Goal: Task Accomplishment & Management: Use online tool/utility

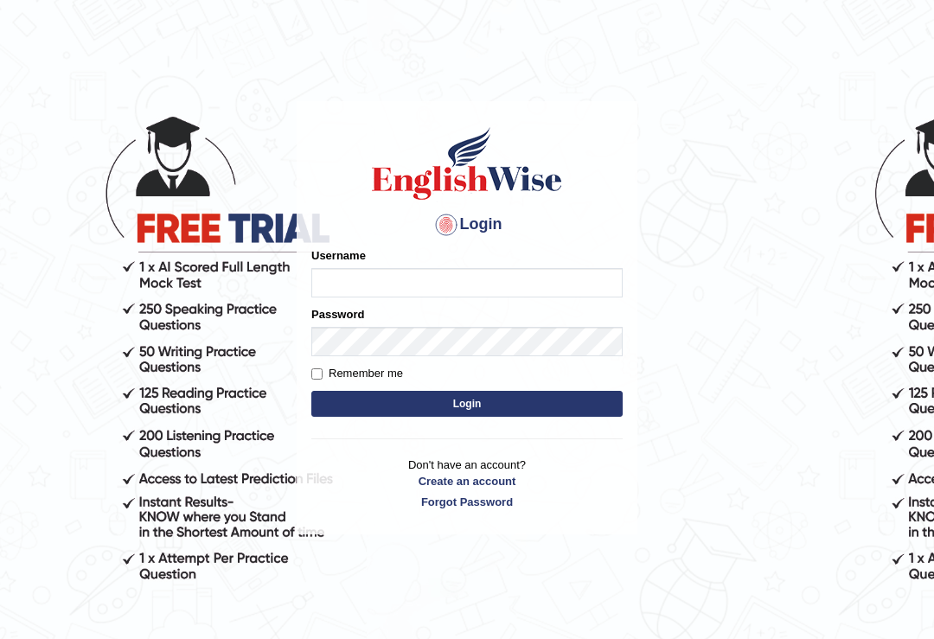
type input "juveriya_shabnam"
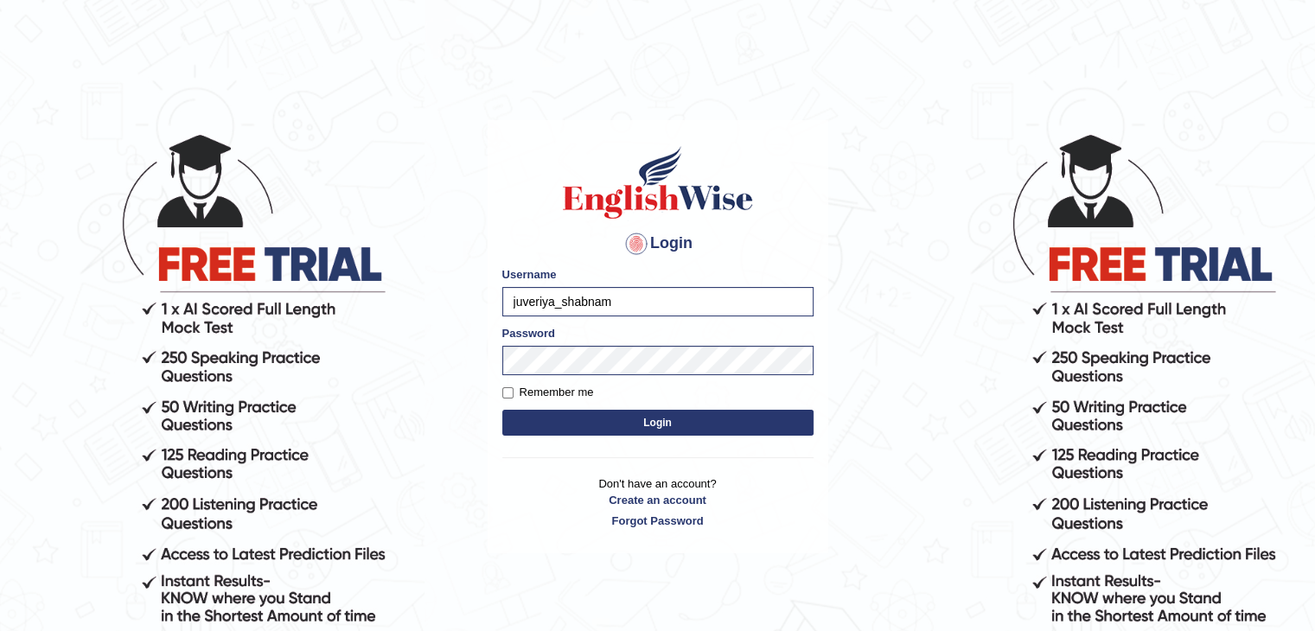
click at [701, 412] on button "Login" at bounding box center [657, 423] width 311 height 26
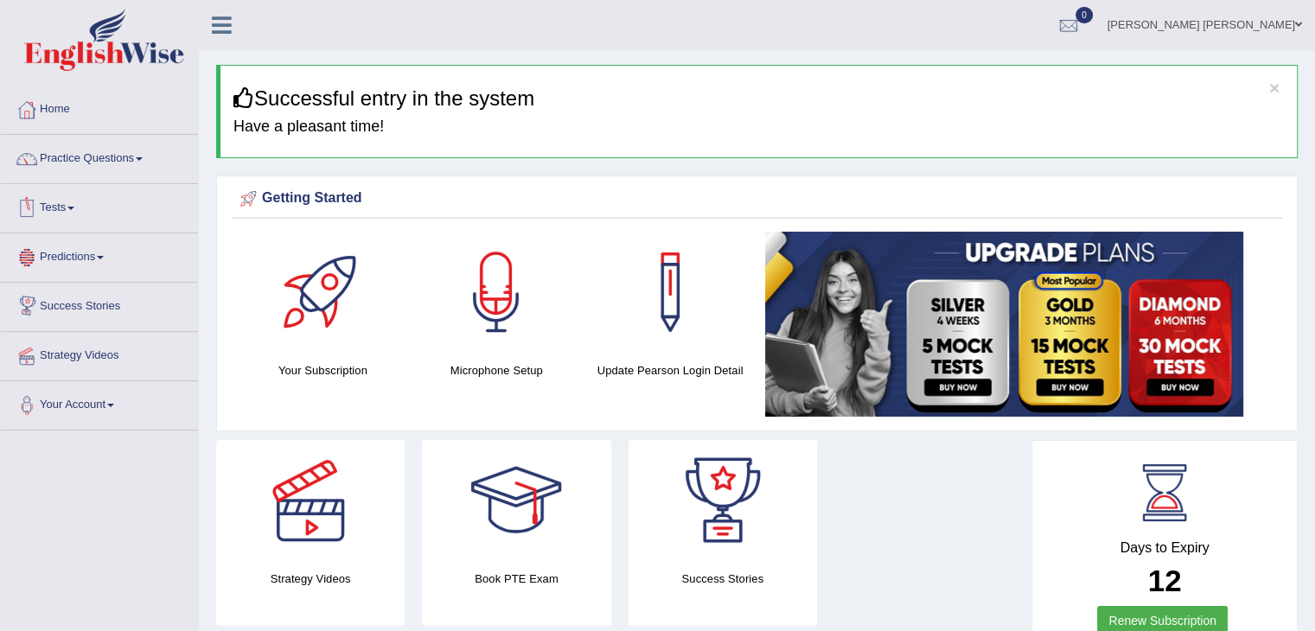
click at [83, 193] on link "Tests" at bounding box center [99, 205] width 197 height 43
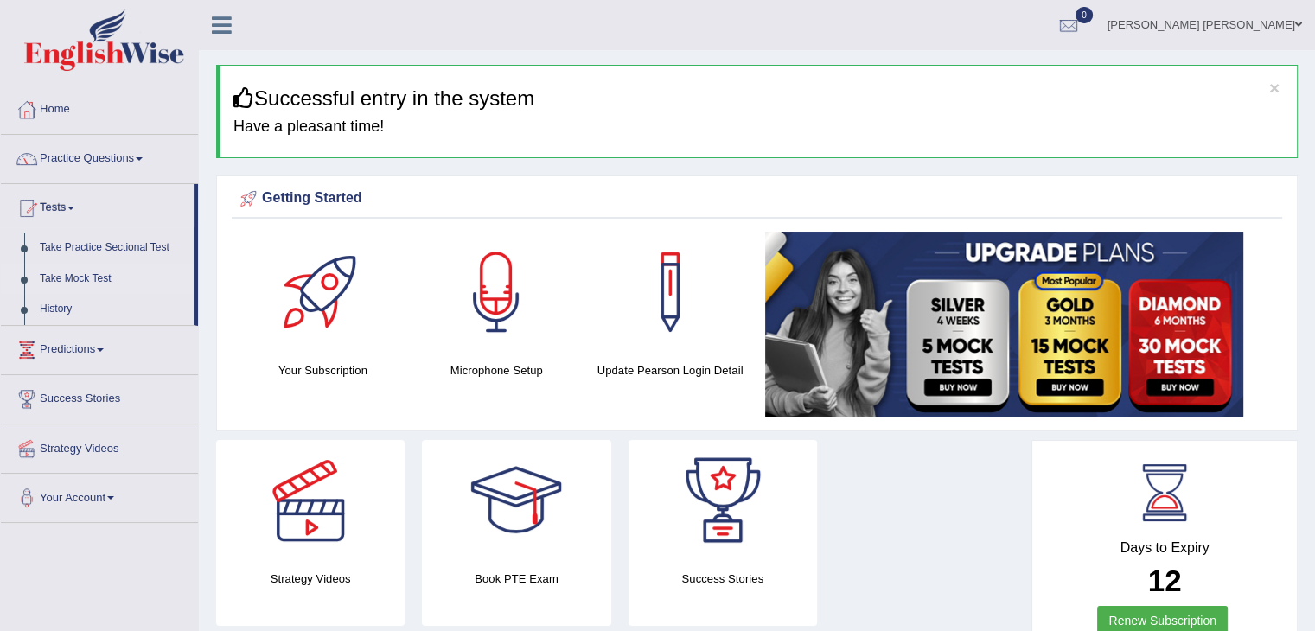
click at [82, 278] on link "Take Mock Test" at bounding box center [113, 279] width 162 height 31
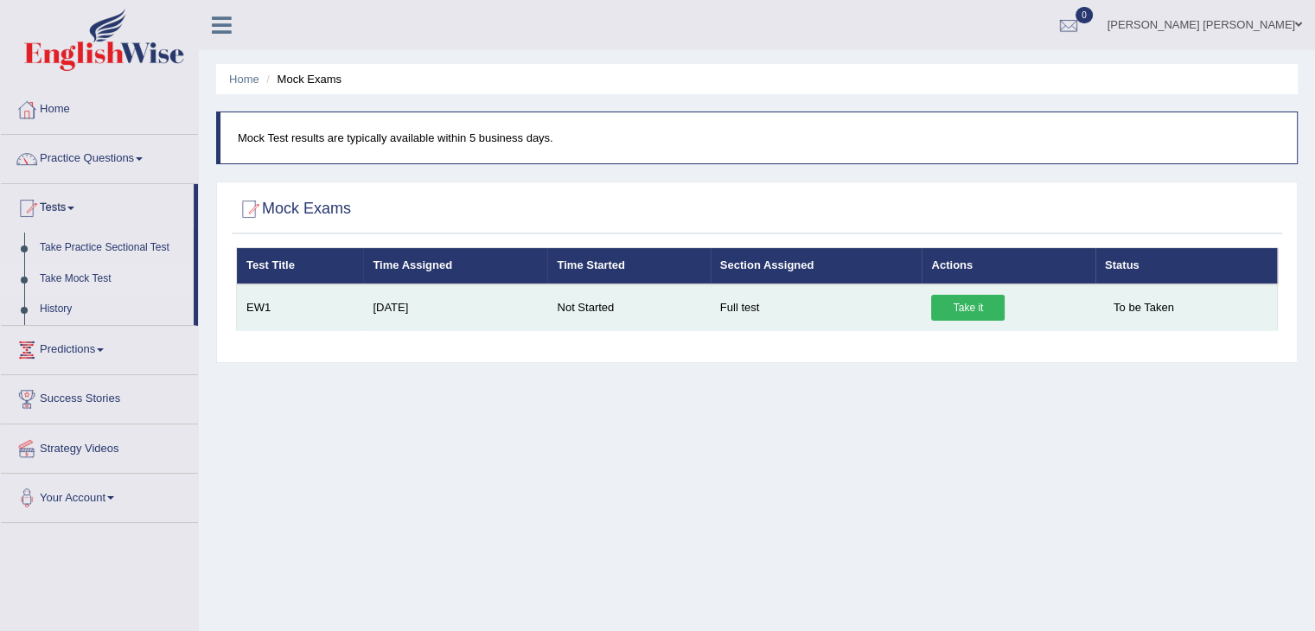
click at [986, 303] on link "Take it" at bounding box center [967, 308] width 73 height 26
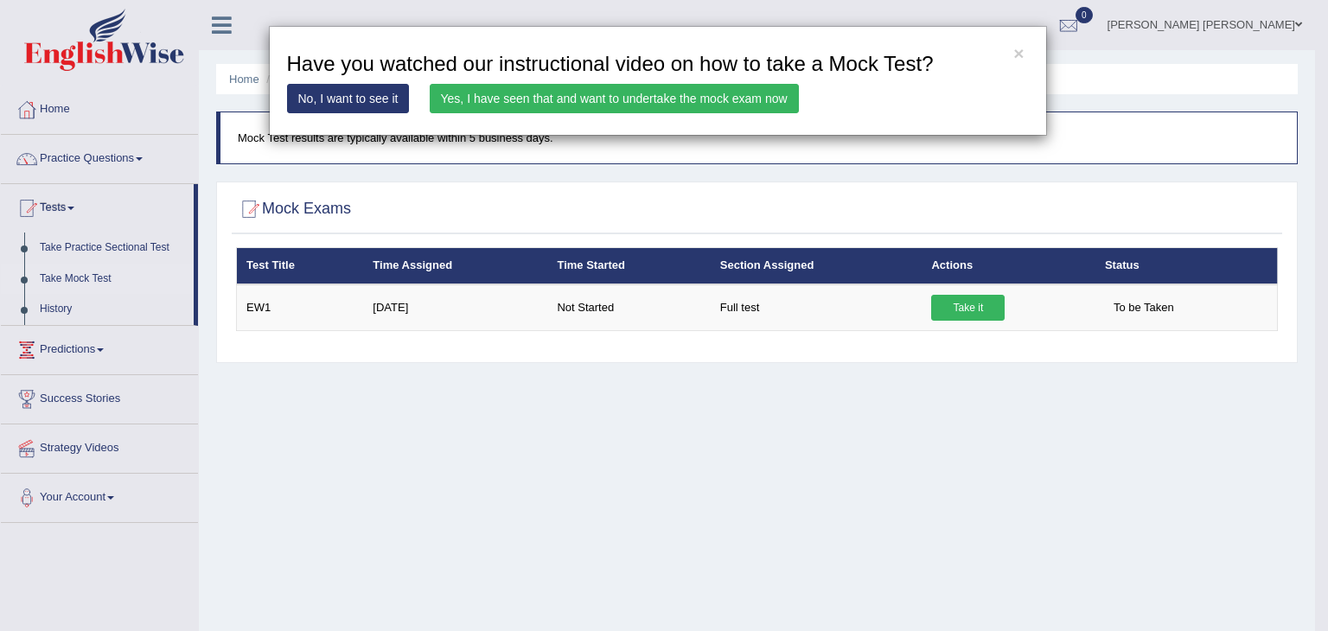
click at [399, 97] on link "No, I want to see it" at bounding box center [348, 98] width 123 height 29
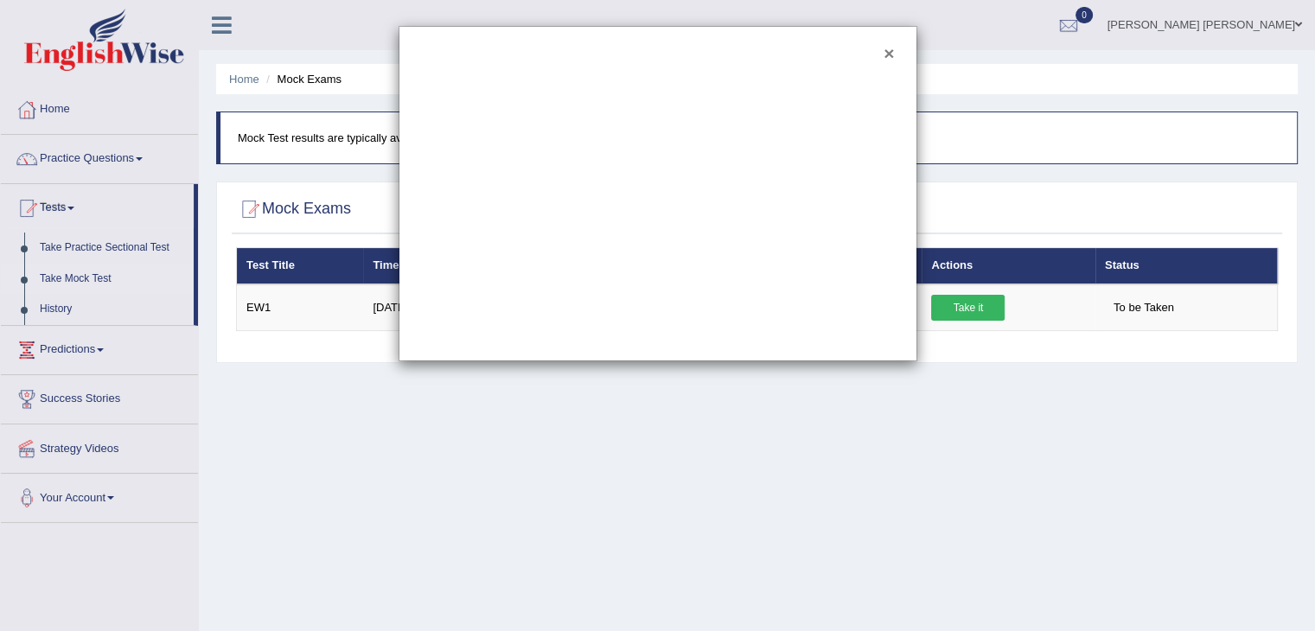
click at [885, 51] on button "×" at bounding box center [889, 53] width 10 height 18
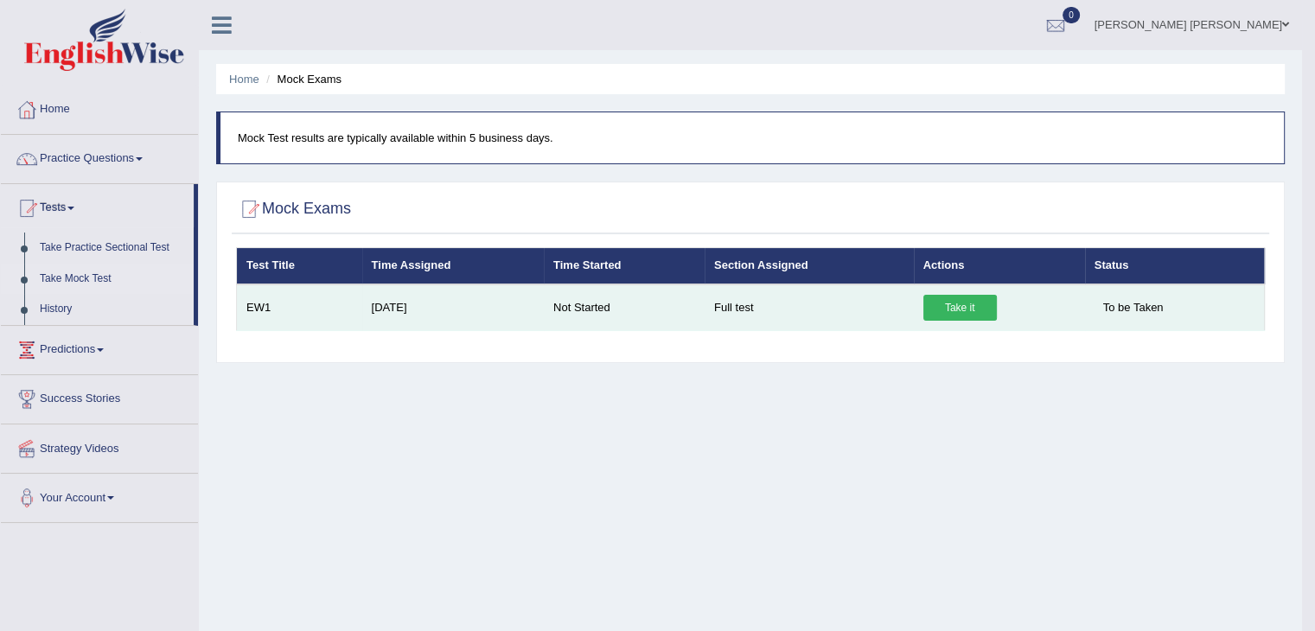
click at [977, 296] on link "Take it" at bounding box center [959, 308] width 73 height 26
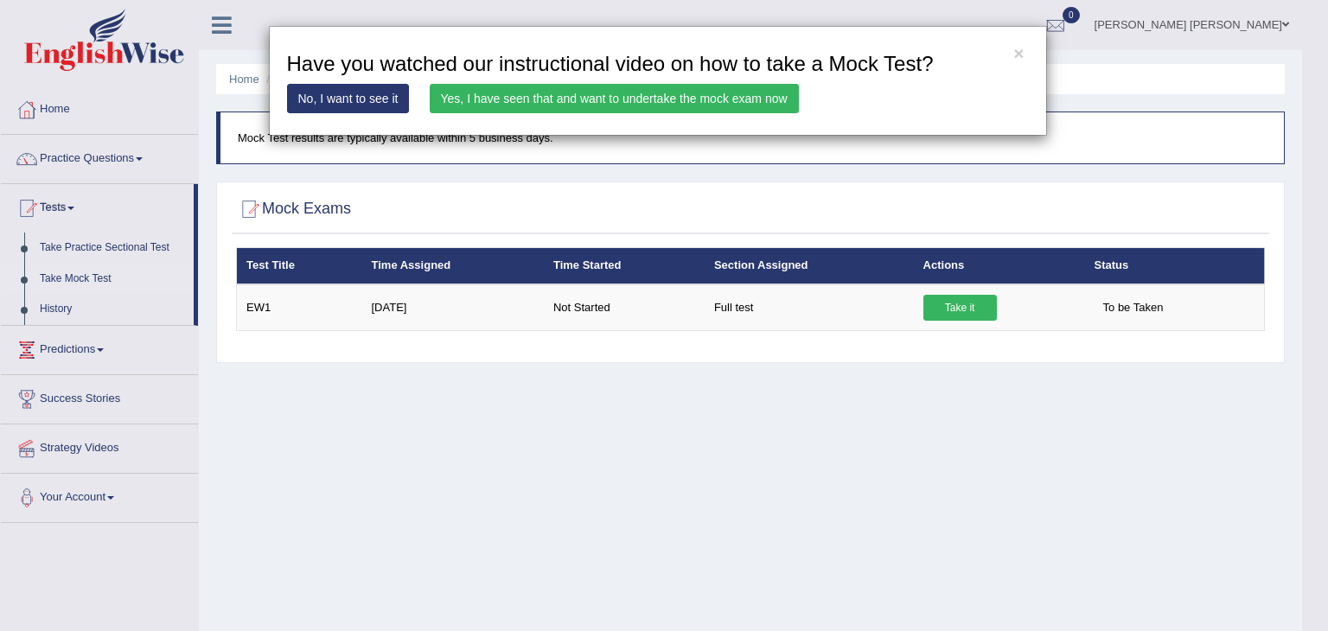
click at [619, 93] on link "Yes, I have seen that and want to undertake the mock exam now" at bounding box center [614, 98] width 369 height 29
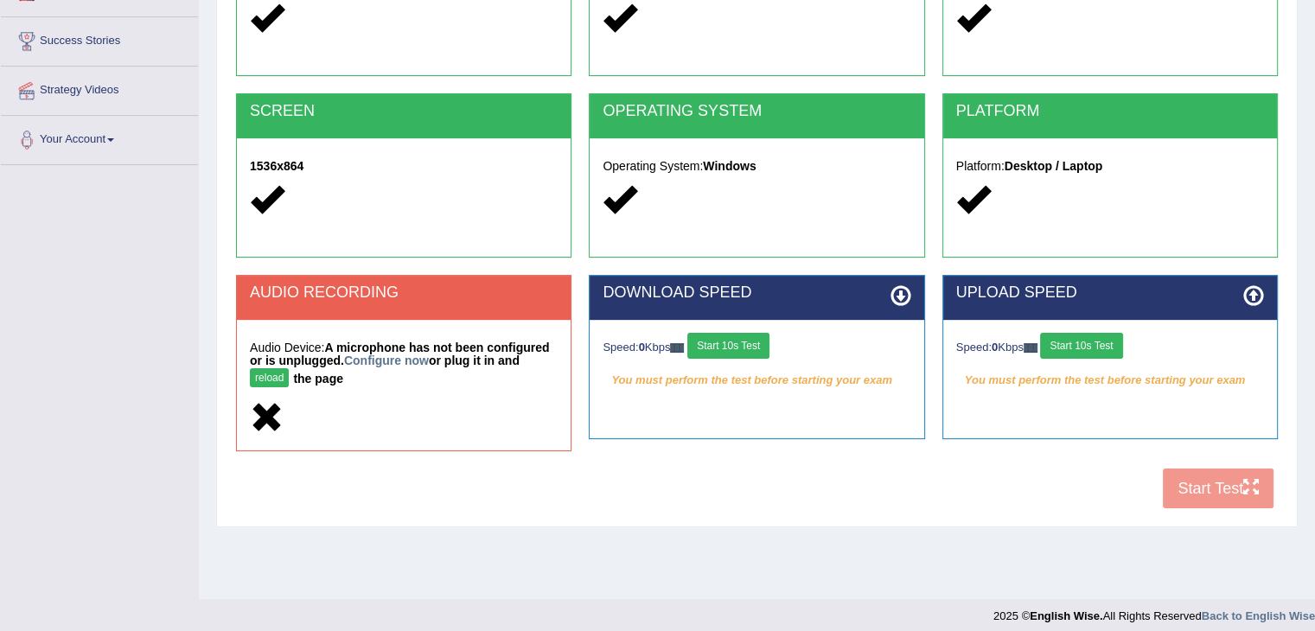
scroll to position [269, 0]
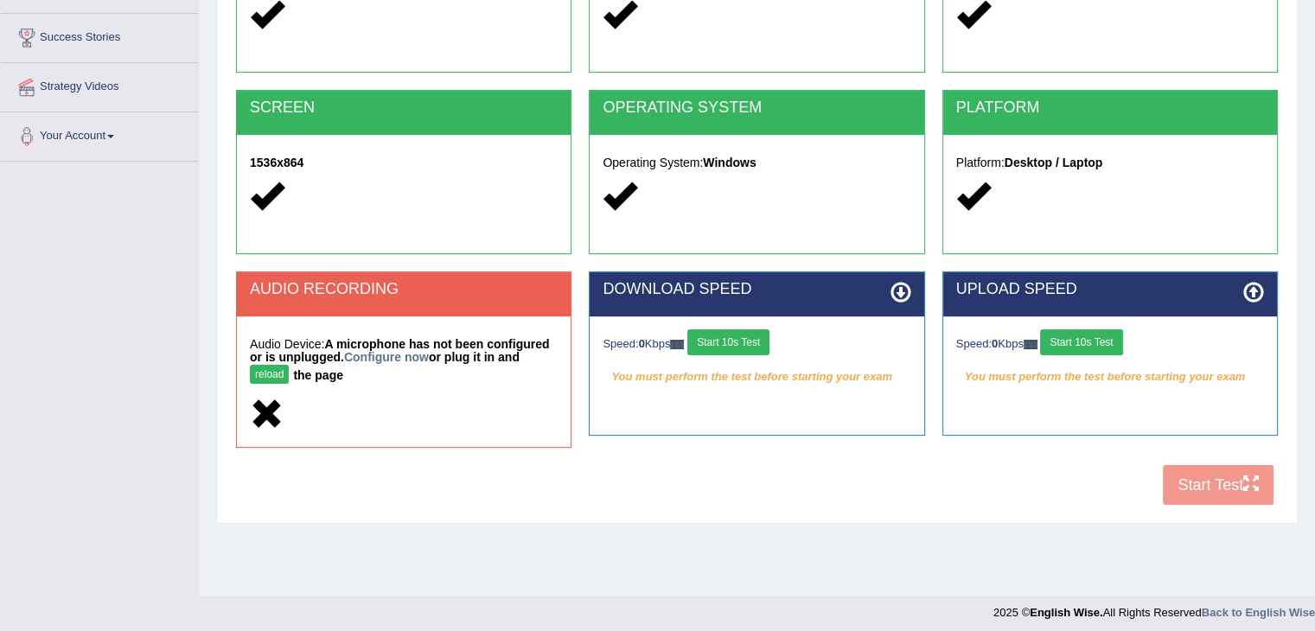
click at [321, 420] on div at bounding box center [404, 415] width 308 height 37
click at [300, 367] on strong "A microphone has not been configured or is unplugged. Configure now or plug it …" at bounding box center [399, 359] width 299 height 45
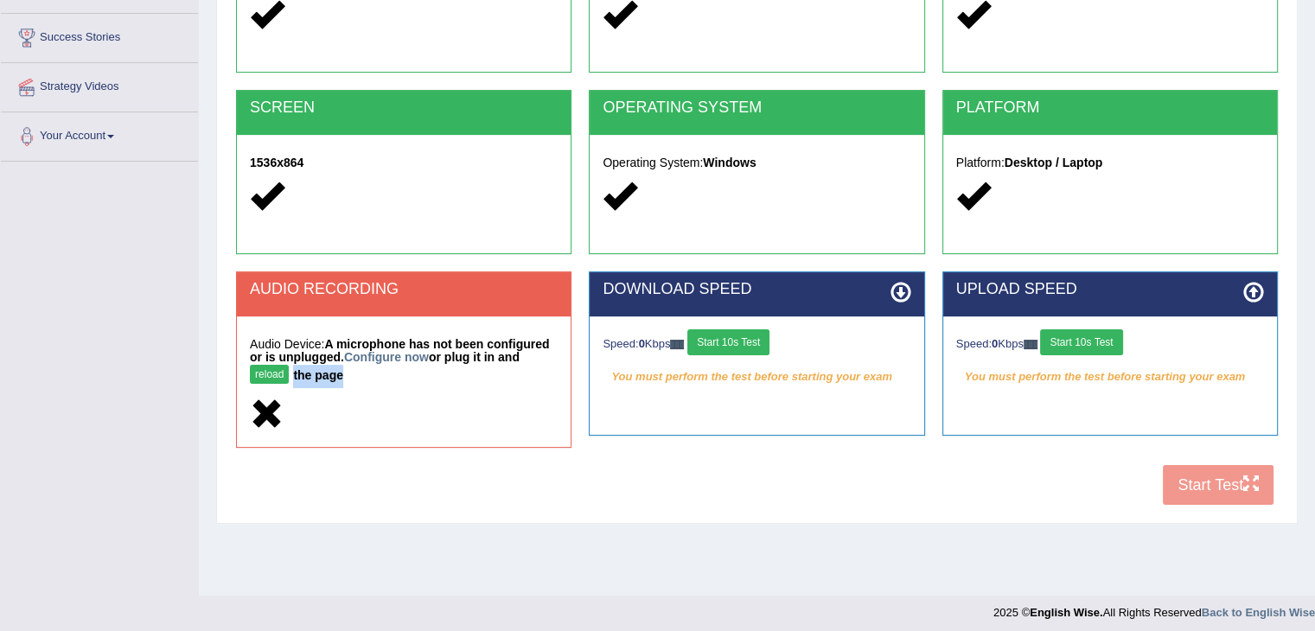
click at [300, 367] on strong "A microphone has not been configured or is unplugged. Configure now or plug it …" at bounding box center [399, 359] width 299 height 45
click at [354, 392] on div "Audio Device: A microphone has not been configured or is unplugged. Configure n…" at bounding box center [404, 381] width 334 height 131
